Goal: Task Accomplishment & Management: Manage account settings

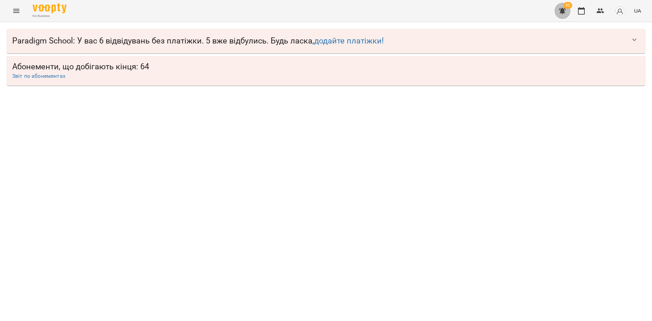
click at [561, 14] on icon "button" at bounding box center [562, 11] width 8 height 8
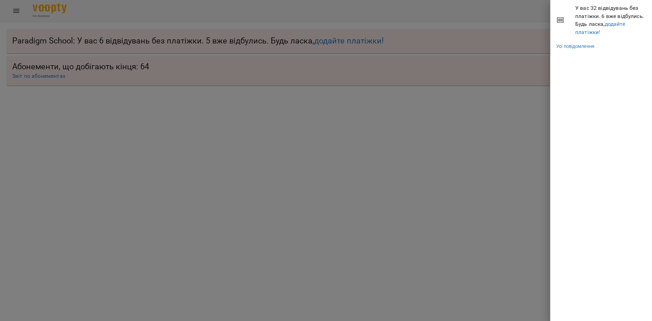
click at [601, 31] on span "У вас 32 відвідувань без платіжки. 6 вже відбулись. Будь ласка, додайте платіжк…" at bounding box center [611, 20] width 72 height 32
click at [591, 32] on link "додайте платіжки!" at bounding box center [600, 28] width 50 height 15
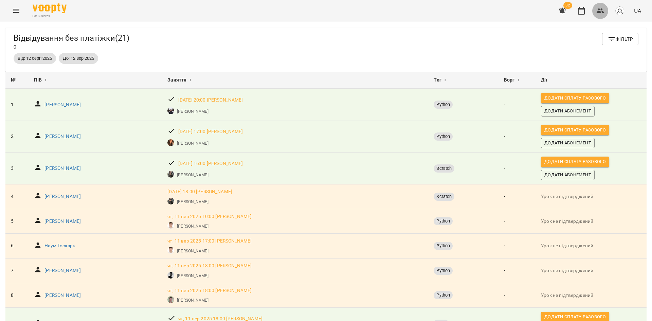
click at [598, 13] on icon "button" at bounding box center [600, 11] width 8 height 8
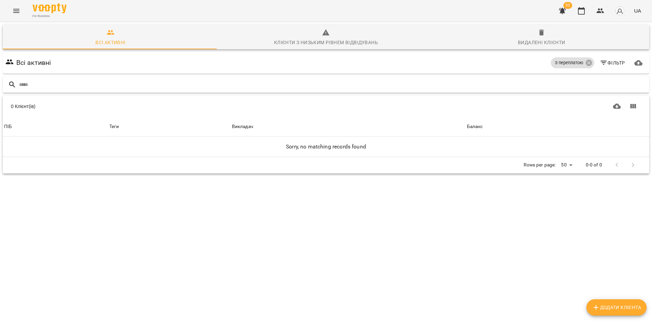
click at [272, 82] on input "text" at bounding box center [333, 84] width 628 height 11
click at [585, 62] on icon at bounding box center [588, 63] width 6 height 6
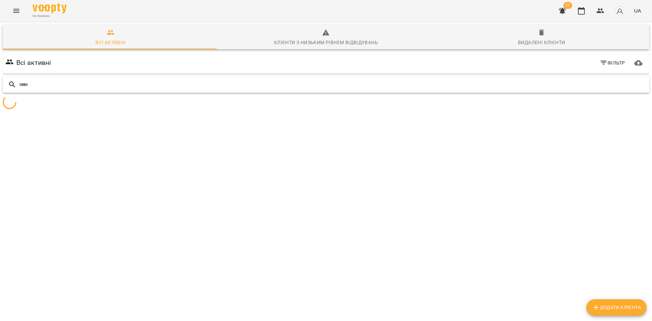
click at [568, 82] on input "text" at bounding box center [333, 84] width 628 height 11
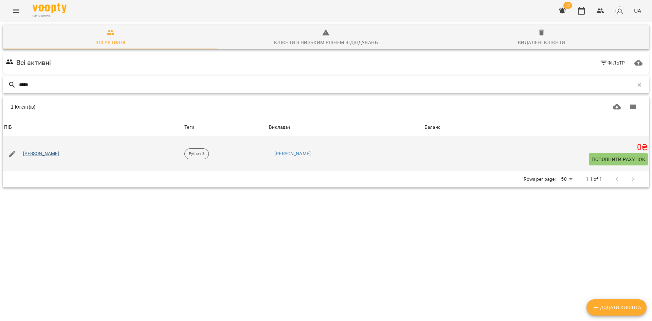
type input "*****"
click at [53, 154] on link "[PERSON_NAME]" at bounding box center [41, 153] width 36 height 7
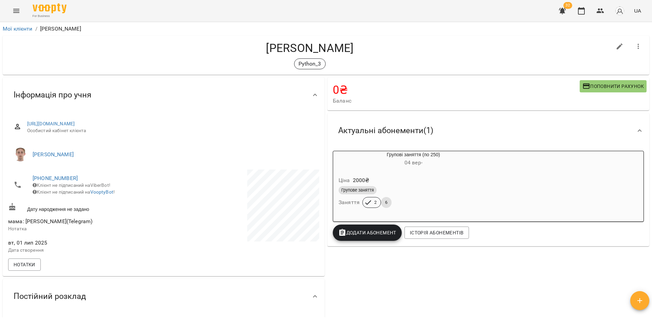
click at [401, 164] on h6 "[DATE] -" at bounding box center [413, 163] width 161 height 10
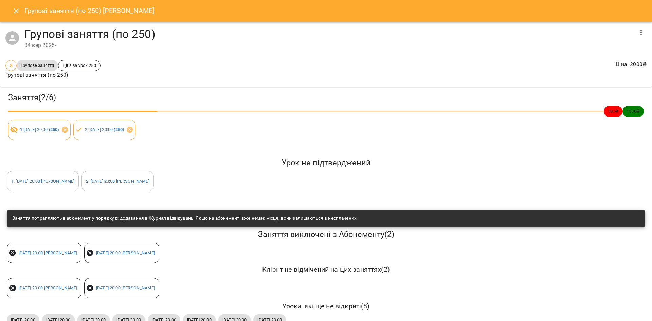
click at [637, 32] on icon "button" at bounding box center [641, 33] width 8 height 8
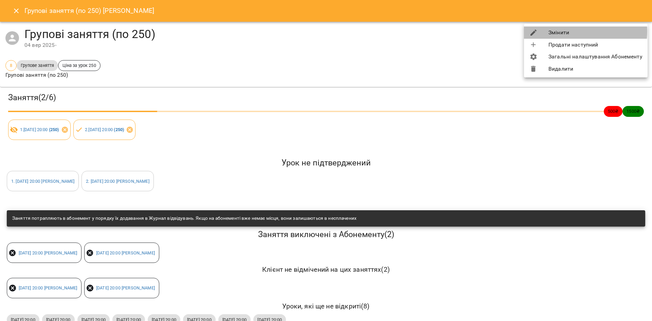
click at [559, 31] on li "Змінити" at bounding box center [586, 32] width 124 height 12
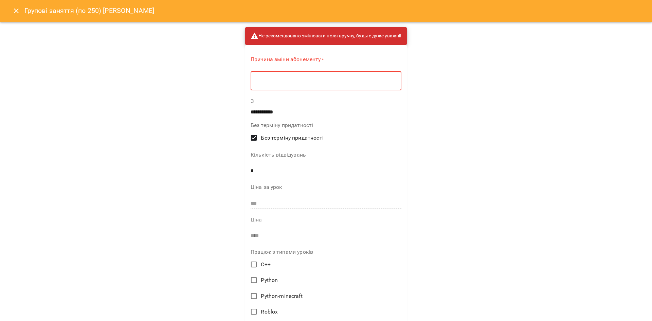
click at [266, 80] on textarea at bounding box center [325, 81] width 141 height 6
click at [20, 16] on button "Close" at bounding box center [16, 11] width 16 height 16
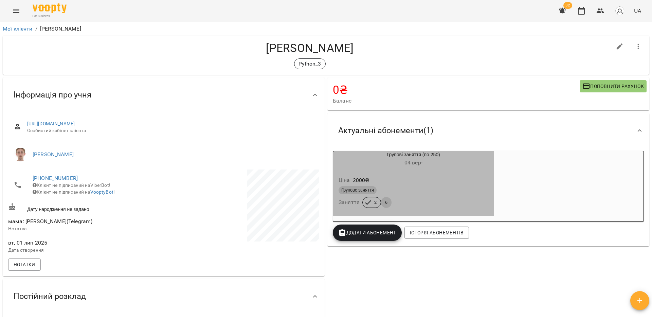
click at [407, 165] on span "[DATE] -" at bounding box center [413, 162] width 18 height 6
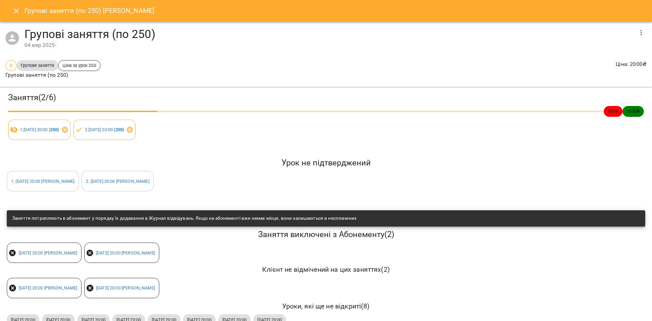
click at [637, 34] on icon "button" at bounding box center [641, 33] width 8 height 8
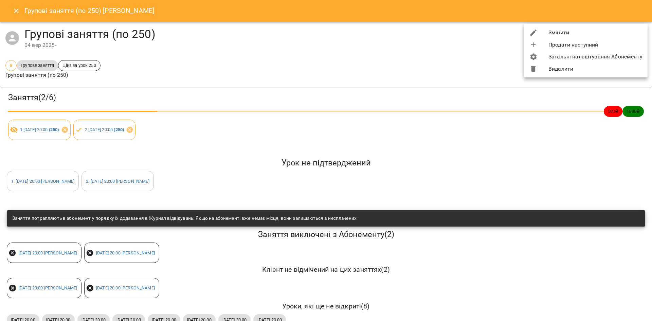
click at [553, 32] on li "Змінити" at bounding box center [586, 32] width 124 height 12
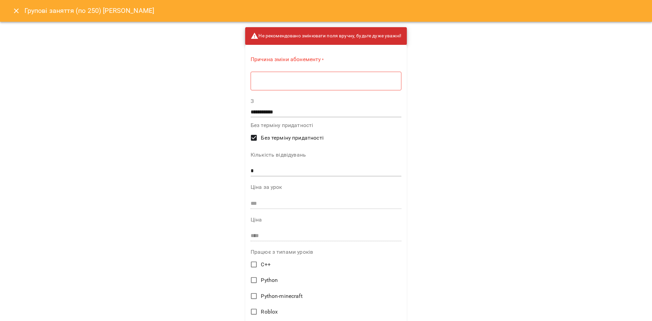
click at [282, 84] on textarea at bounding box center [325, 81] width 141 height 6
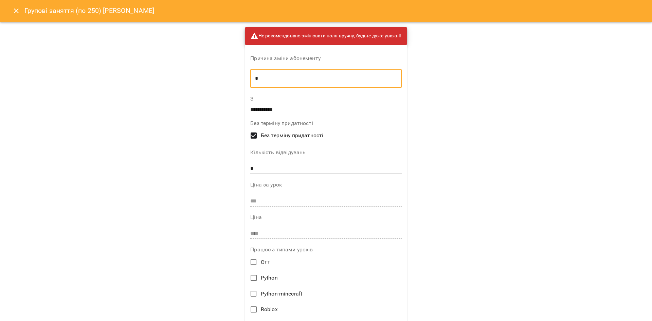
type textarea "*"
click at [240, 171] on p "**********" at bounding box center [325, 265] width 173 height 486
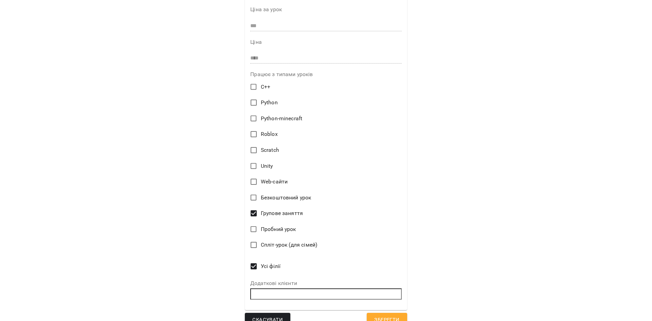
scroll to position [187, 0]
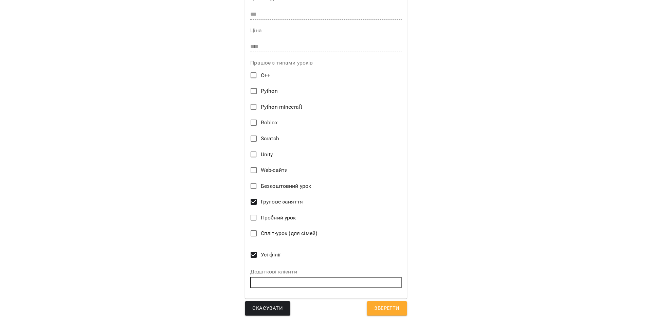
type input "*"
click at [397, 306] on button "Зберегти" at bounding box center [387, 308] width 40 height 14
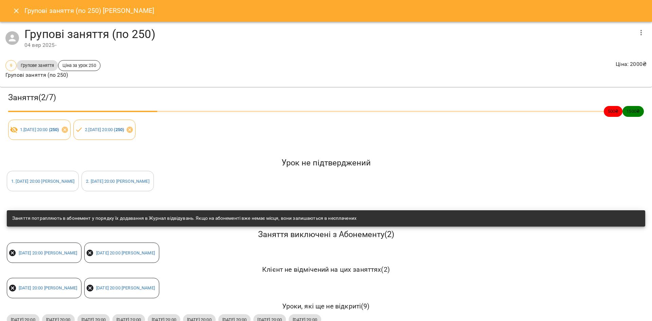
click at [13, 14] on icon "Close" at bounding box center [16, 11] width 8 height 8
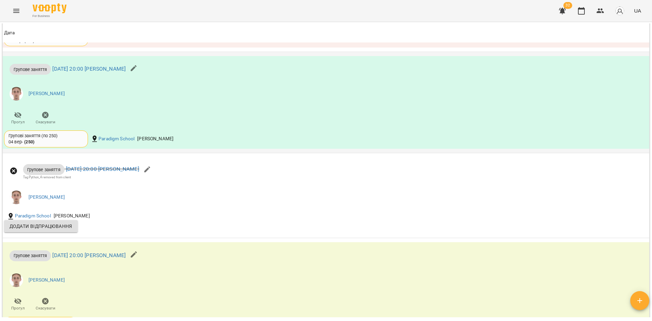
scroll to position [475, 0]
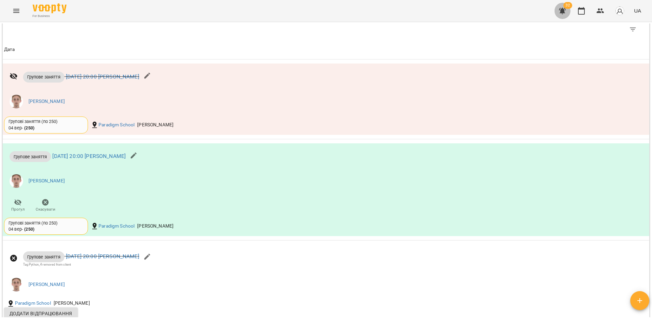
click at [566, 15] on icon "button" at bounding box center [562, 11] width 8 height 8
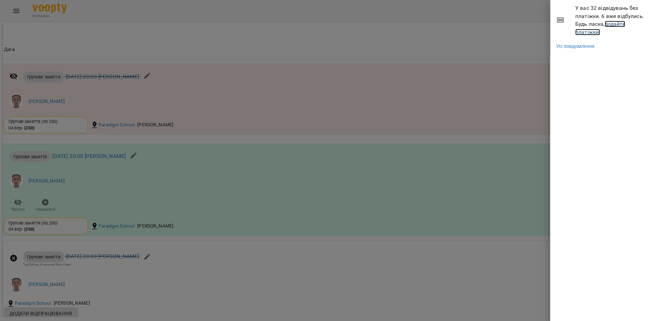
click at [596, 30] on link "додайте платіжки!" at bounding box center [600, 28] width 50 height 15
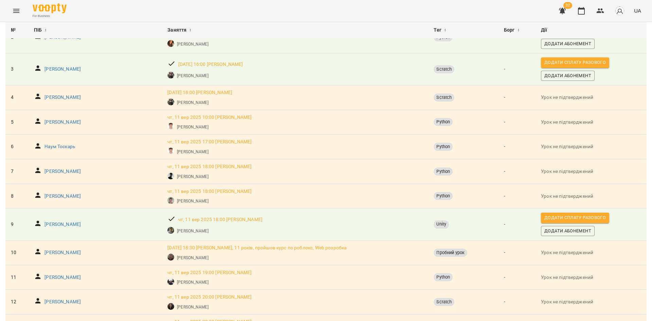
scroll to position [136, 0]
